Goal: Check status

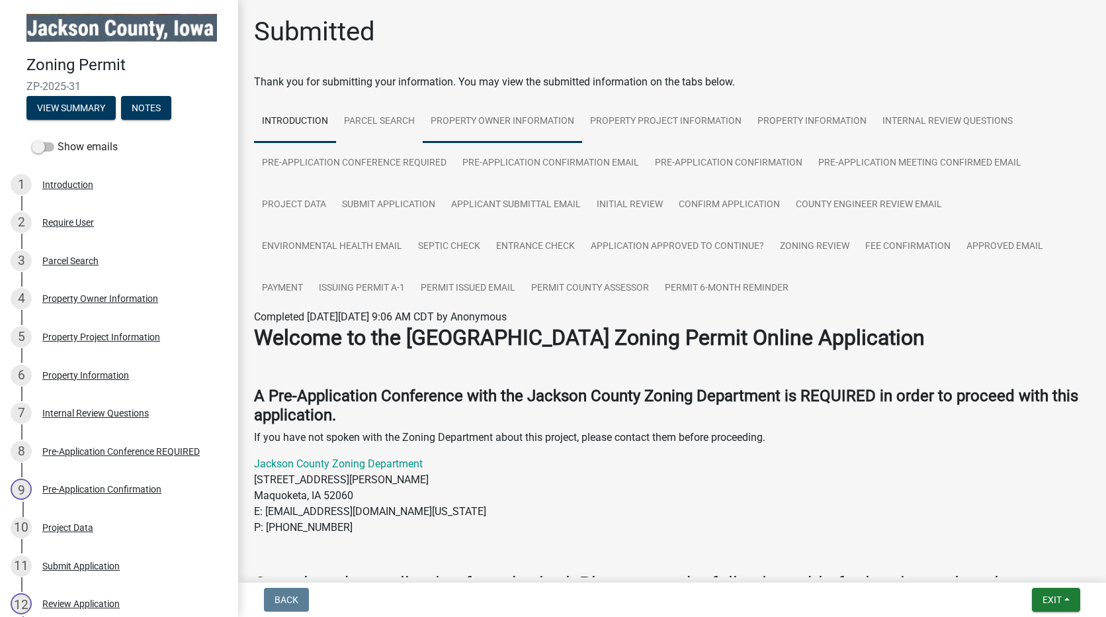
click at [502, 124] on link "Property Owner Information" at bounding box center [502, 122] width 159 height 42
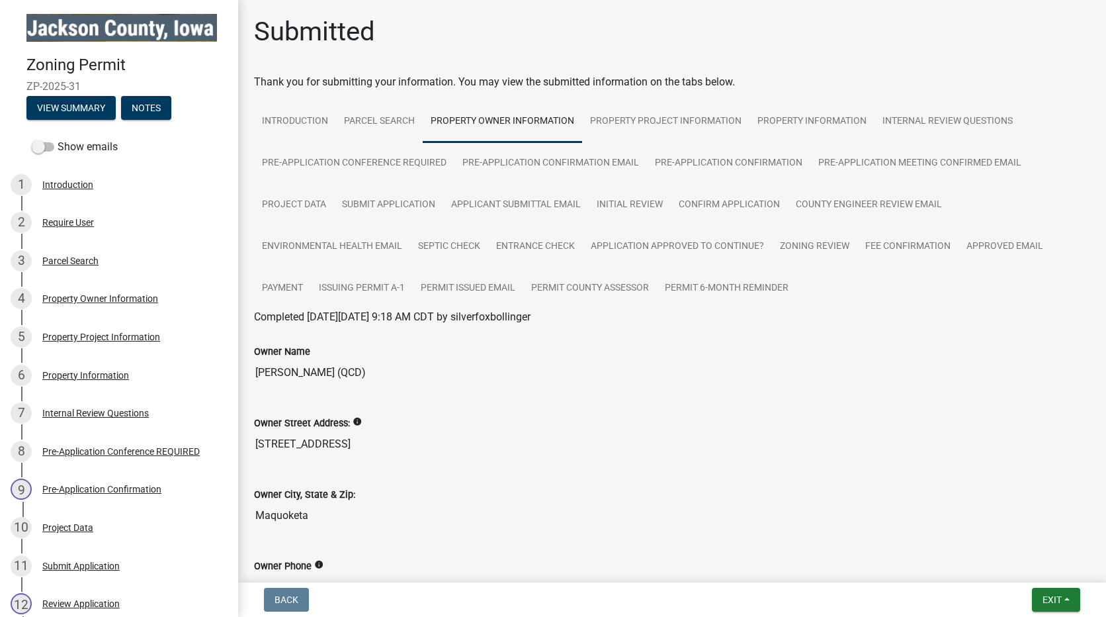
drag, startPoint x: 614, startPoint y: 372, endPoint x: 523, endPoint y: 390, distance: 93.0
click at [523, 390] on div "Owner Name Bollinger, Craig S (QCD)" at bounding box center [672, 360] width 856 height 71
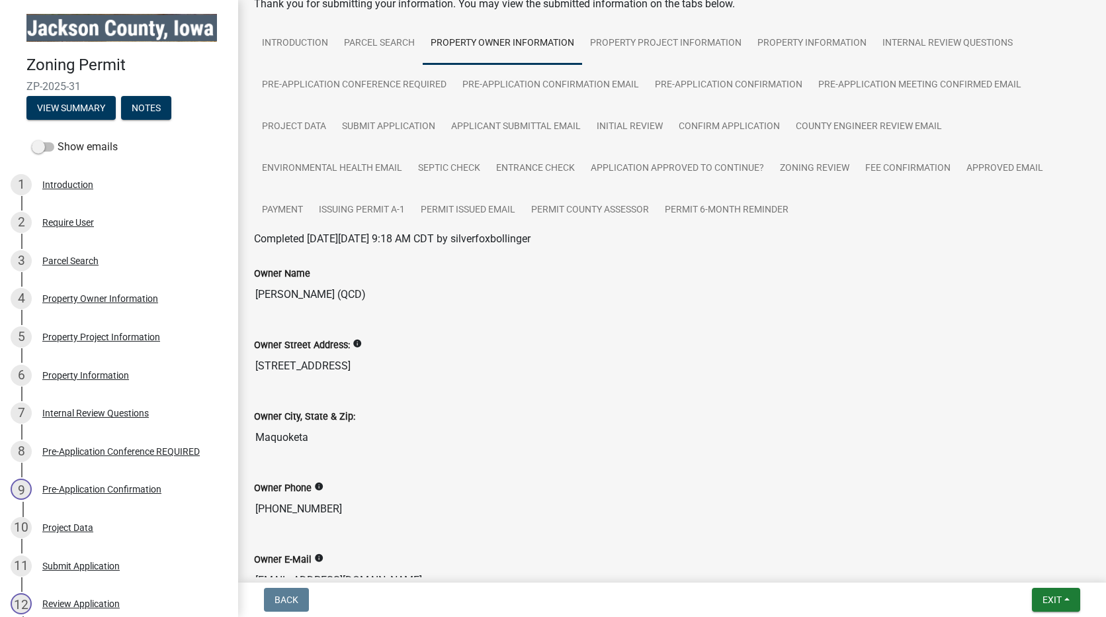
scroll to position [173, 0]
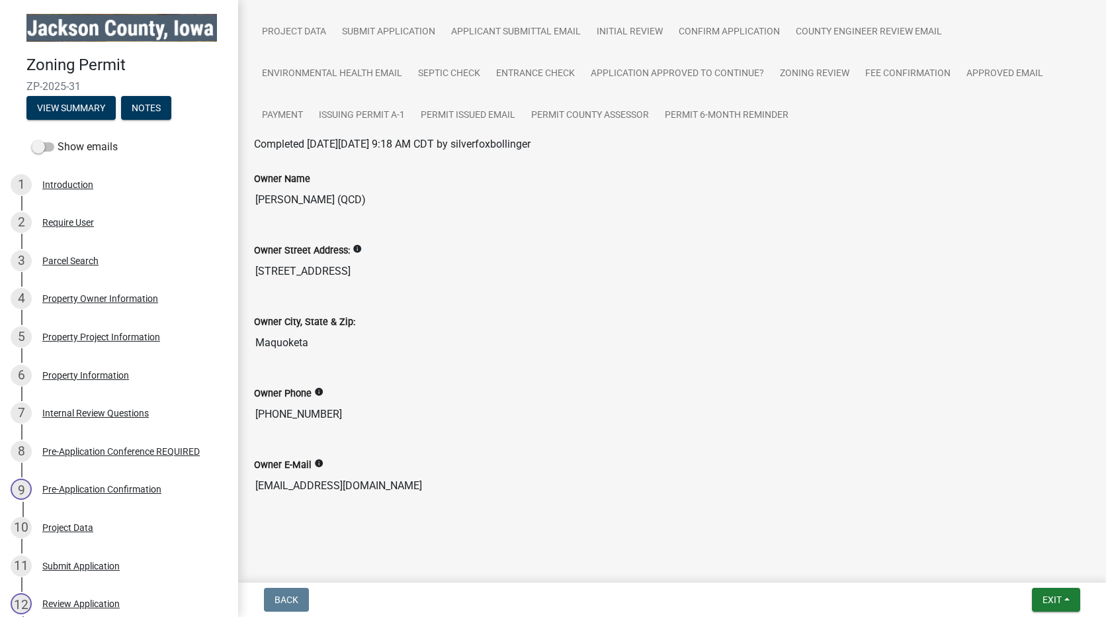
drag, startPoint x: 333, startPoint y: 421, endPoint x: 256, endPoint y: 417, distance: 77.5
click at [256, 417] on input "[PHONE_NUMBER]" at bounding box center [672, 414] width 836 height 26
drag, startPoint x: 408, startPoint y: 484, endPoint x: 252, endPoint y: 486, distance: 156.1
click at [252, 486] on div "Owner E-Mail info silverfoxbollinger@gmail.com" at bounding box center [672, 473] width 856 height 71
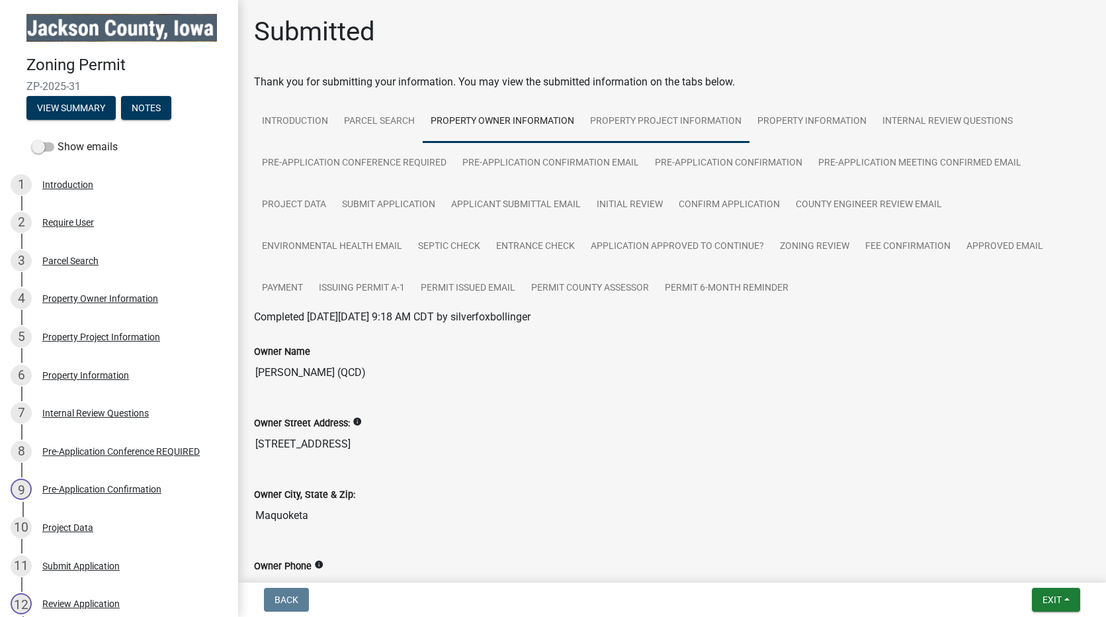
click at [642, 118] on link "Property Project Information" at bounding box center [665, 122] width 167 height 42
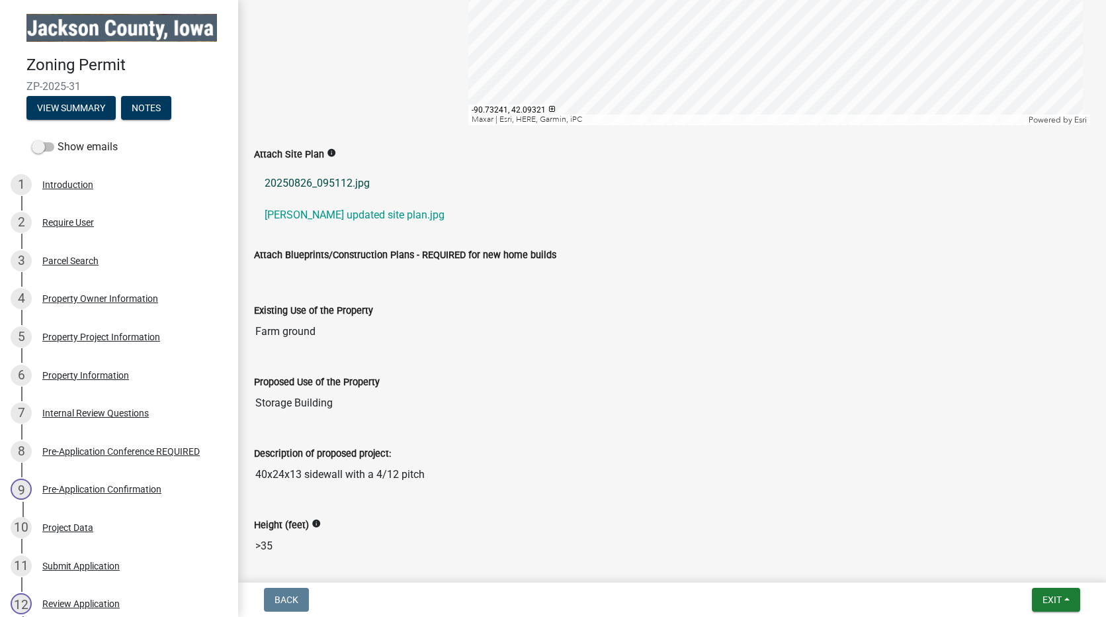
scroll to position [750, 0]
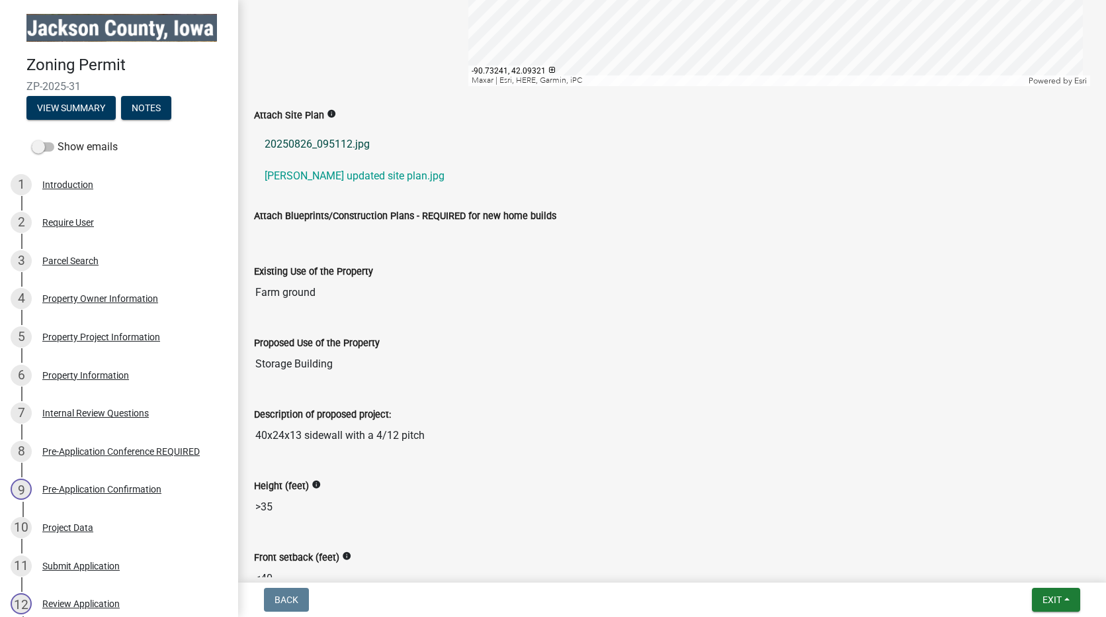
click at [312, 139] on link "20250826_095112.jpg" at bounding box center [672, 144] width 836 height 32
click at [322, 173] on link "[PERSON_NAME] updated site plan.jpg" at bounding box center [672, 176] width 836 height 32
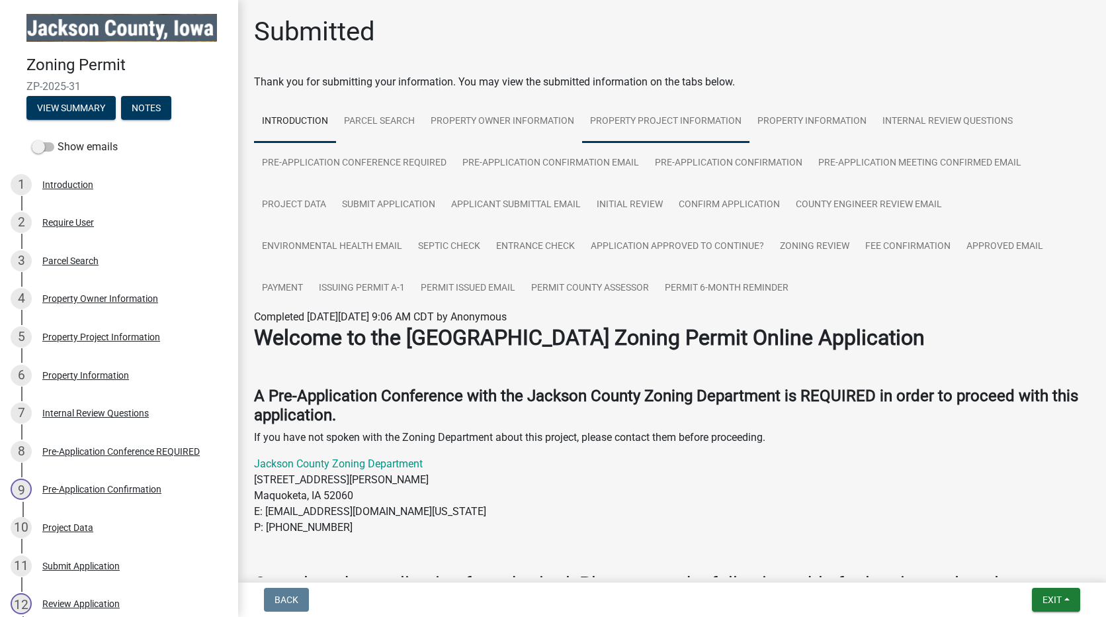
click at [672, 116] on link "Property Project Information" at bounding box center [665, 122] width 167 height 42
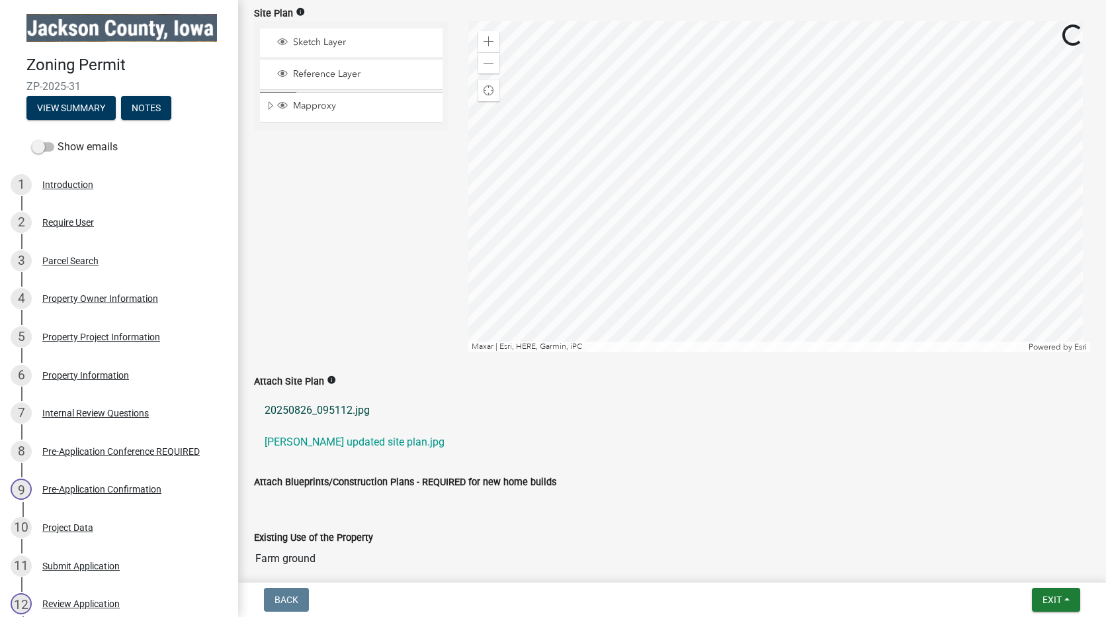
scroll to position [485, 0]
click at [337, 402] on link "20250826_095112.jpg" at bounding box center [672, 409] width 836 height 32
